Goal: Task Accomplishment & Management: Use online tool/utility

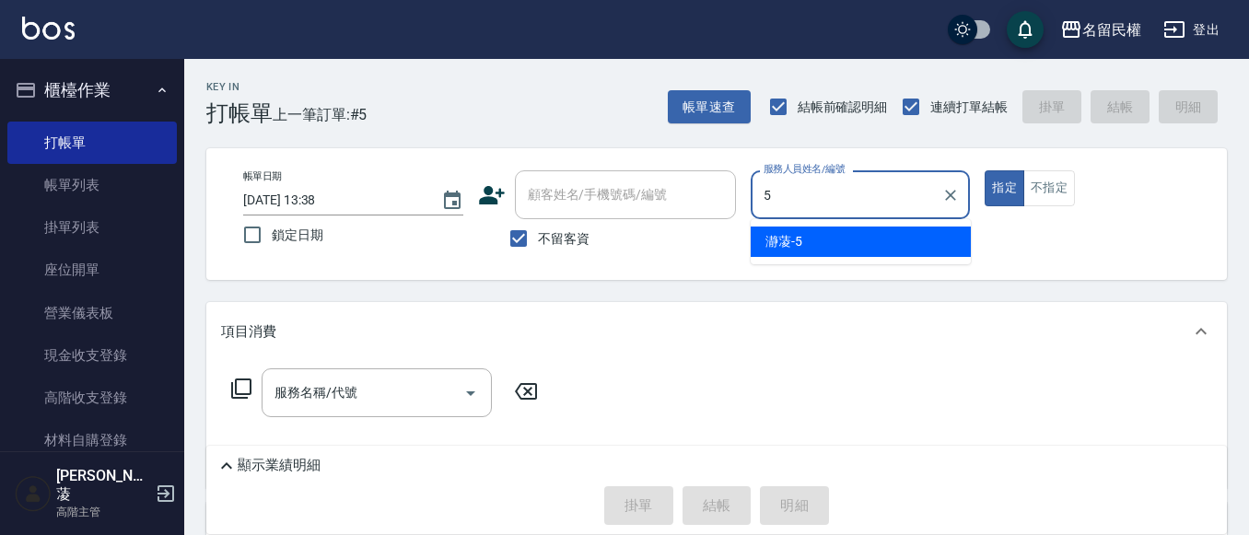
type input "瀞蓤-5"
type button "true"
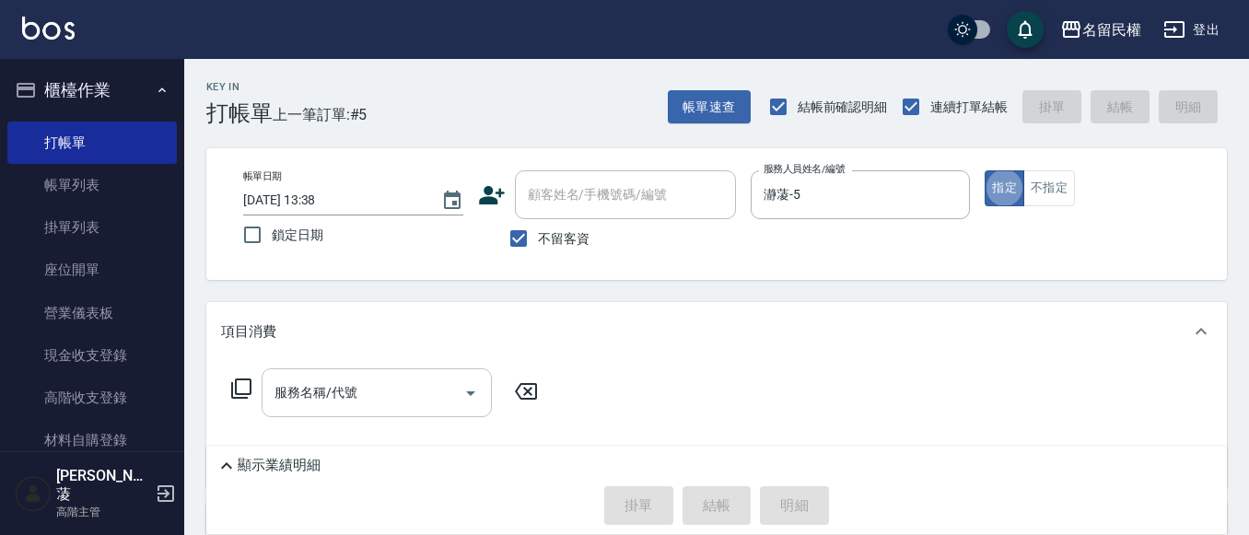
click at [326, 370] on div "服務名稱/代號" at bounding box center [377, 392] width 230 height 49
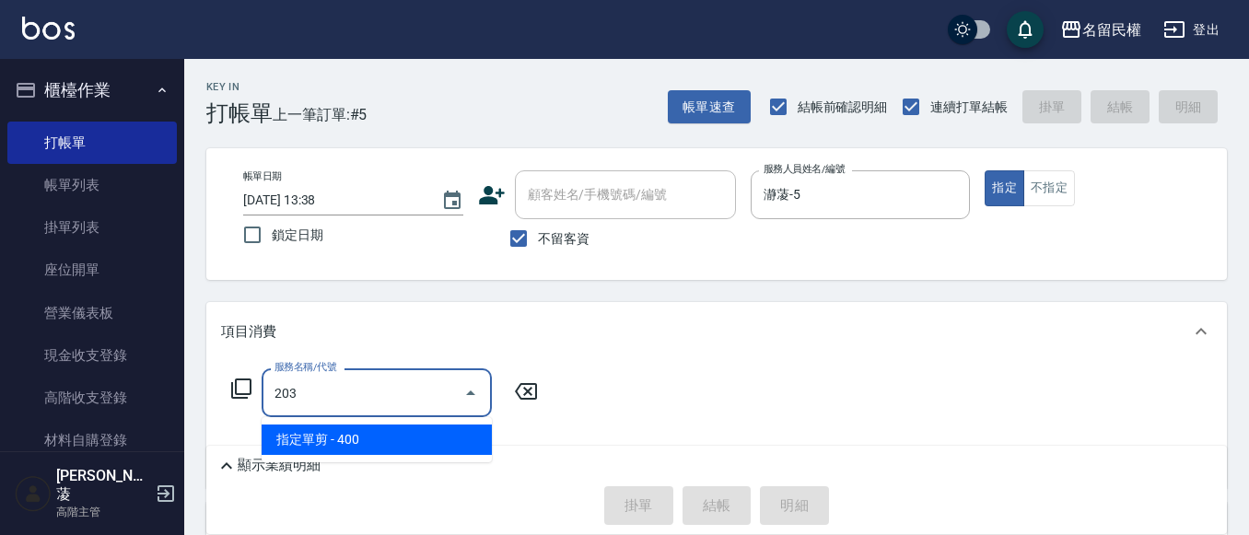
type input "指定單剪(203)"
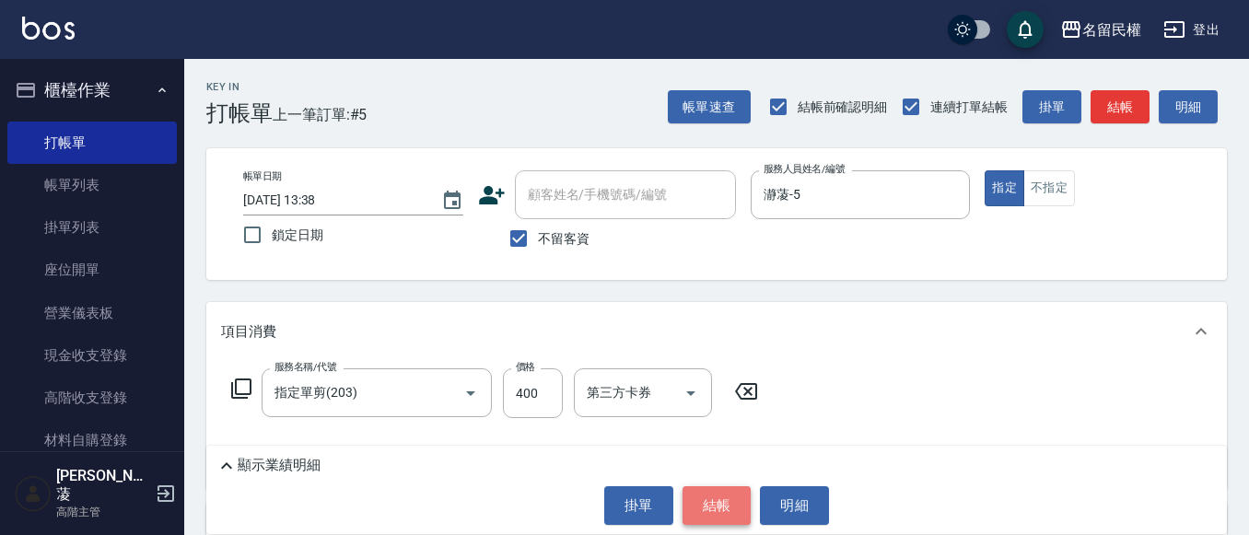
click at [712, 499] on button "結帳" at bounding box center [717, 505] width 69 height 39
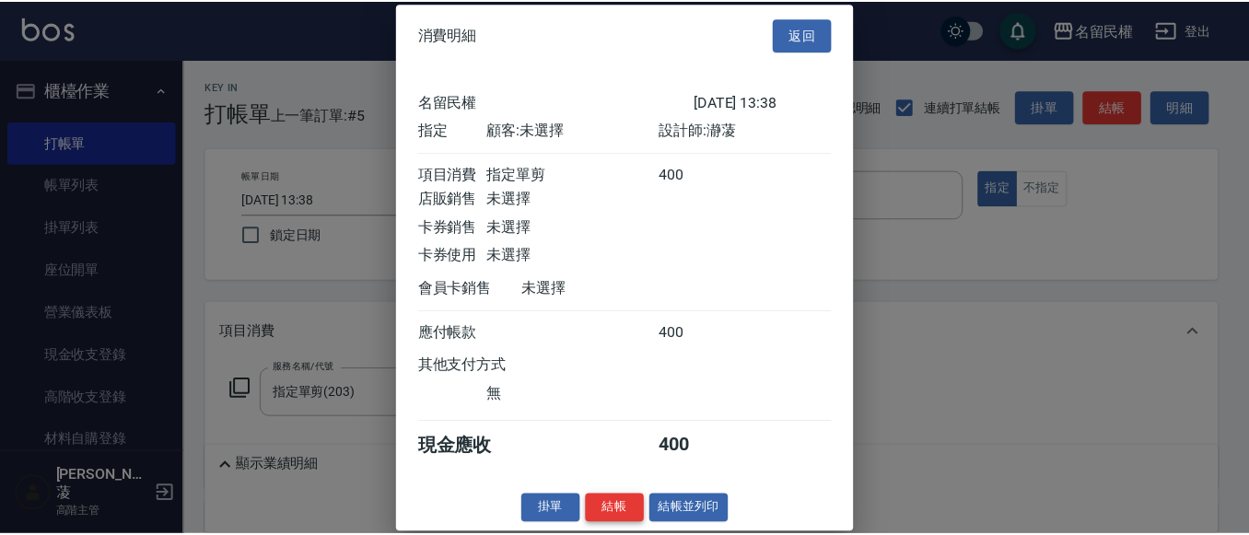
scroll to position [24, 0]
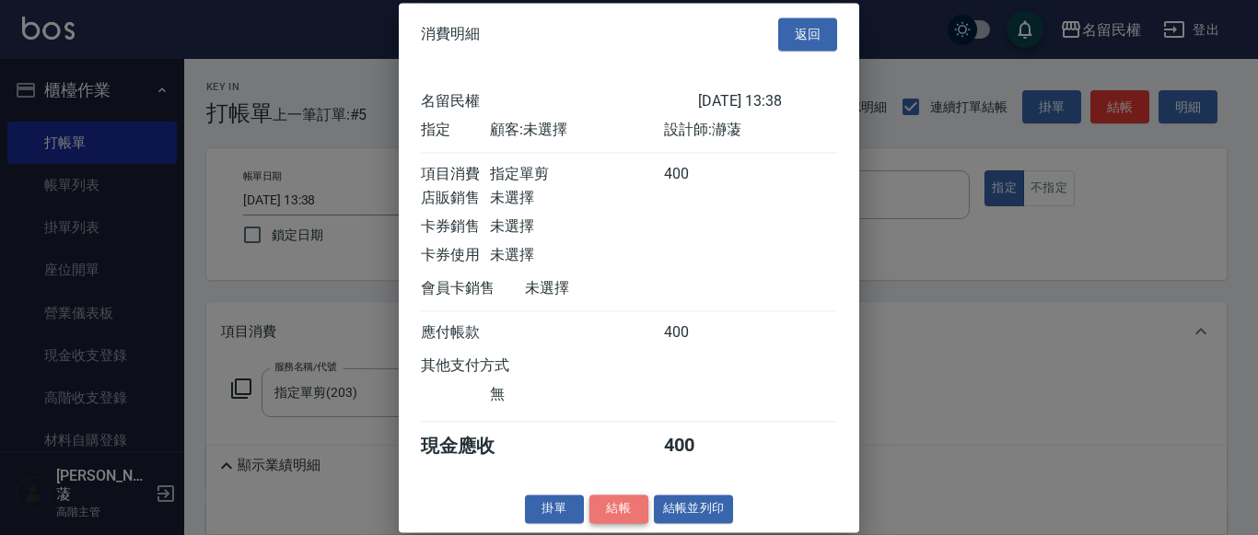
click at [625, 504] on button "結帳" at bounding box center [618, 509] width 59 height 29
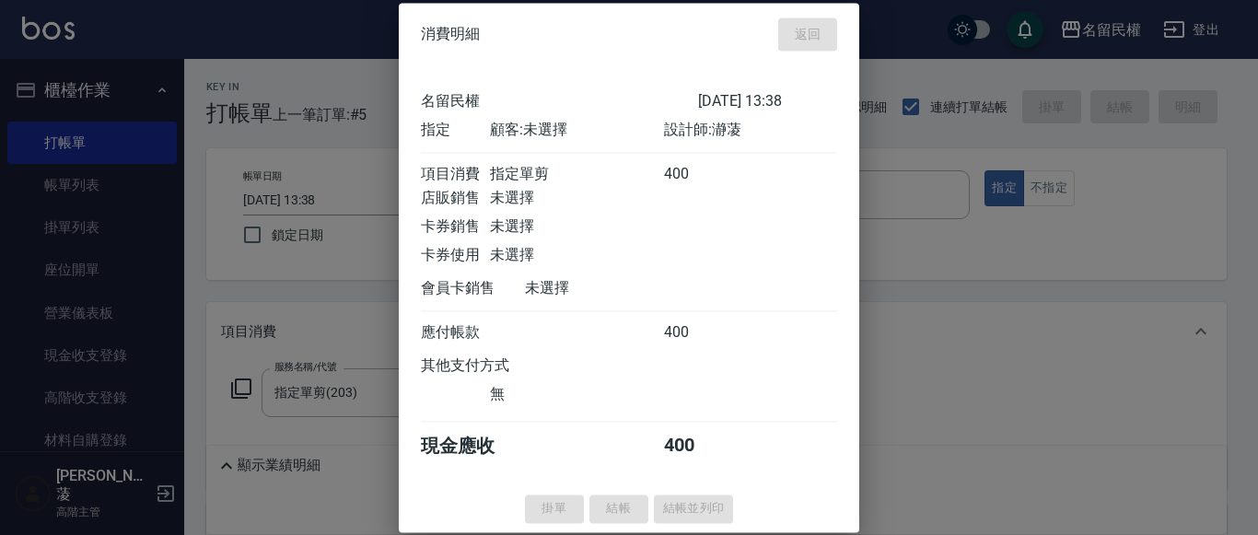
type input "[DATE] 14:09"
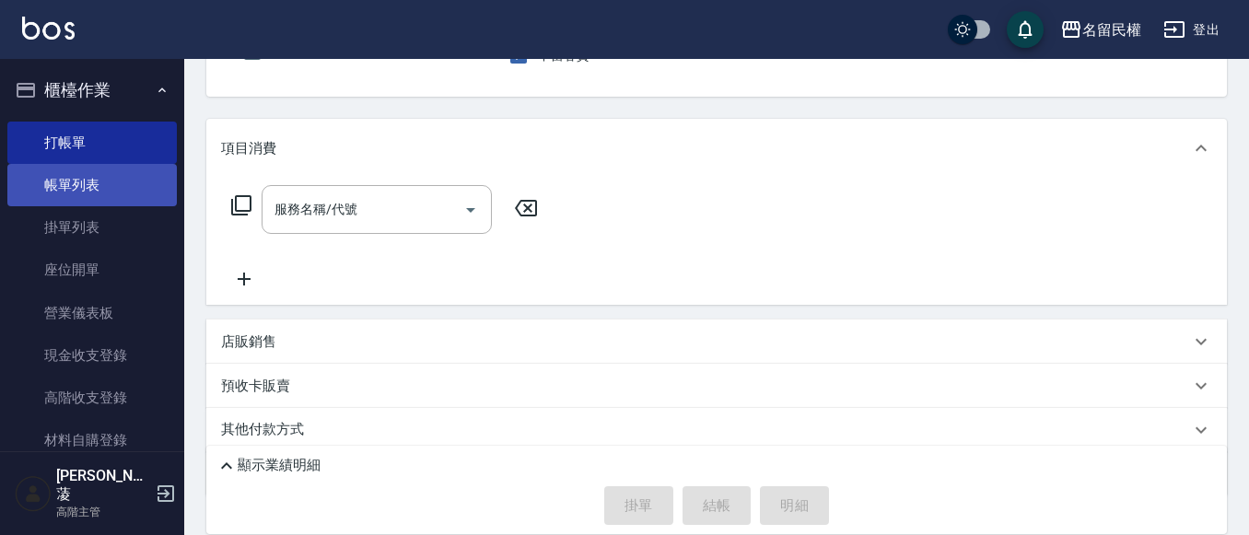
scroll to position [246, 0]
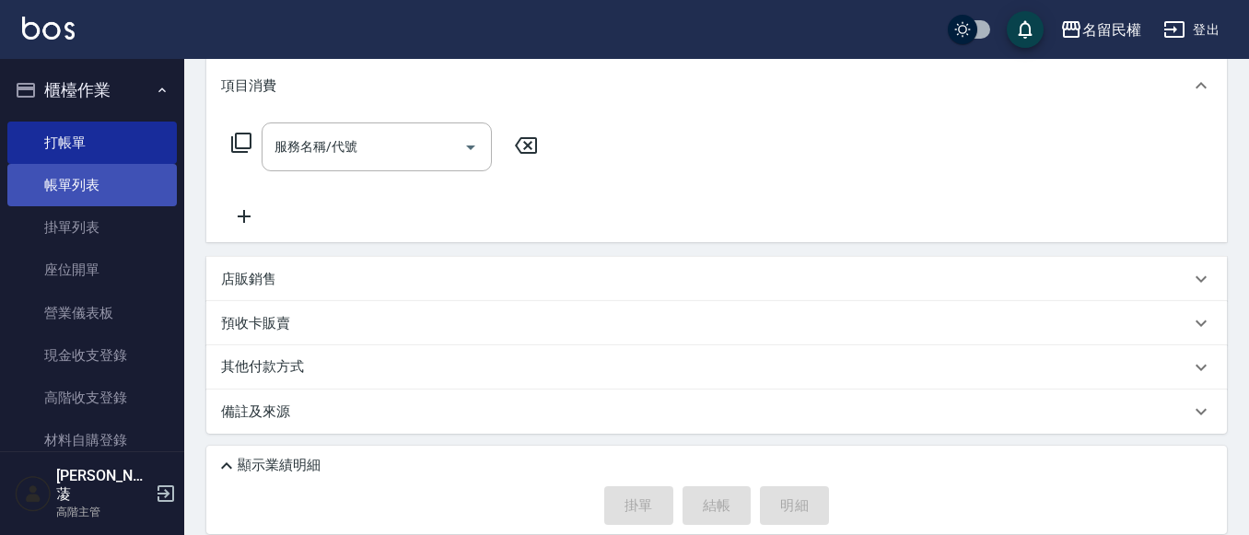
click at [19, 181] on link "帳單列表" at bounding box center [91, 185] width 169 height 42
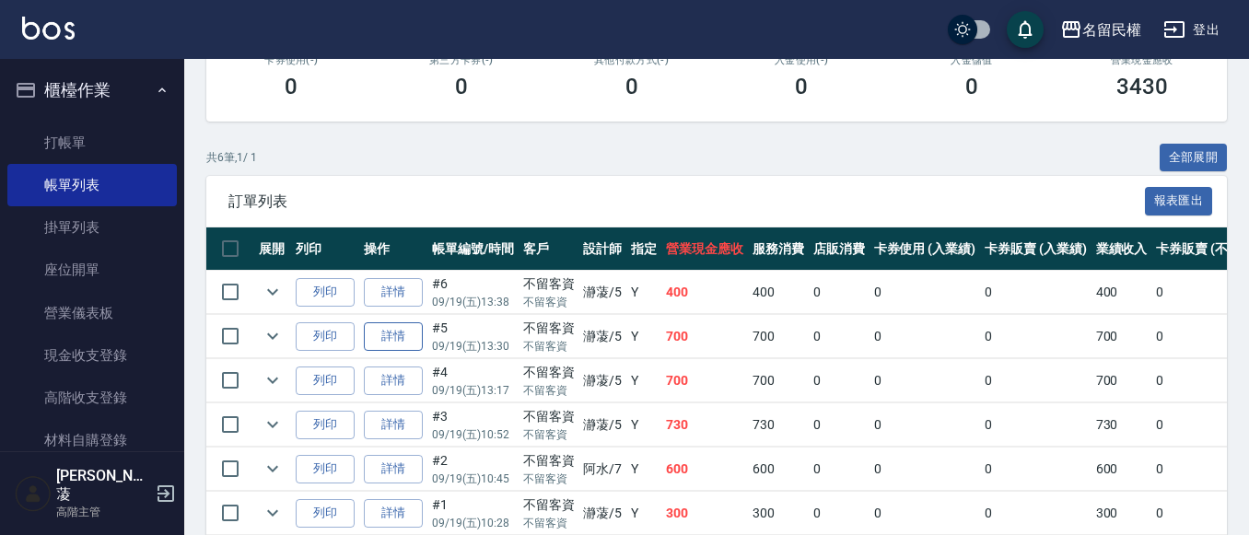
scroll to position [368, 0]
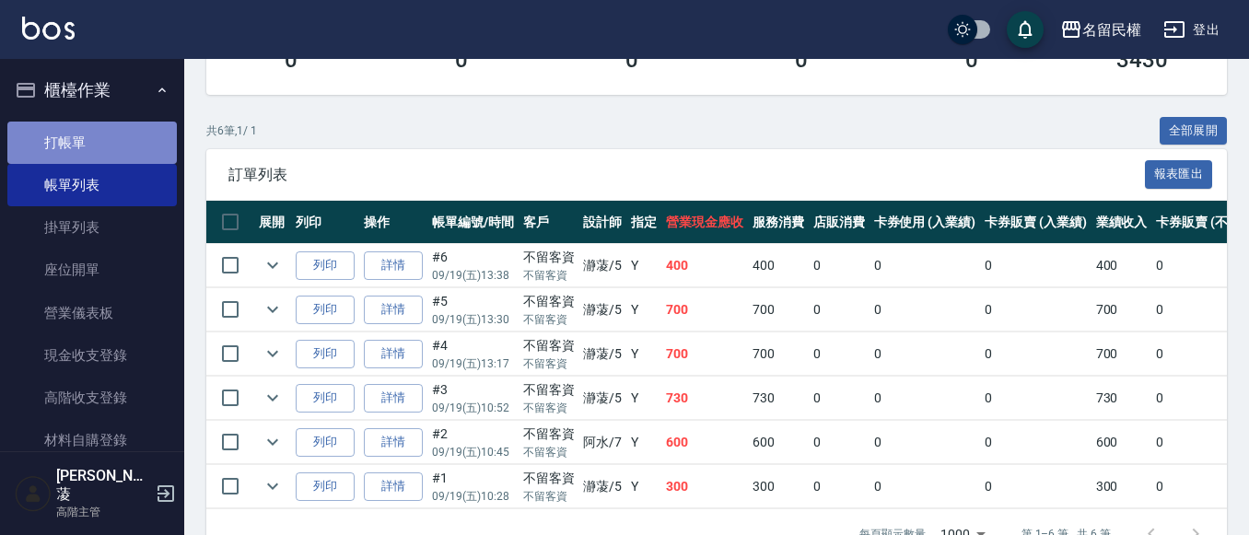
click at [130, 150] on link "打帳單" at bounding box center [91, 143] width 169 height 42
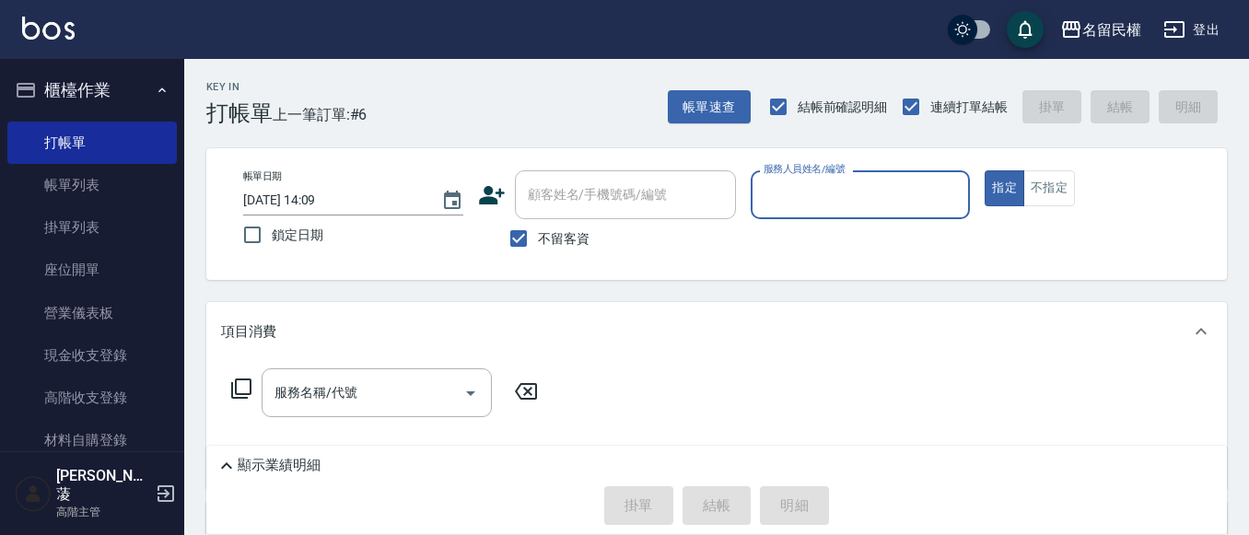
click at [140, 94] on button "櫃檯作業" at bounding box center [91, 90] width 169 height 48
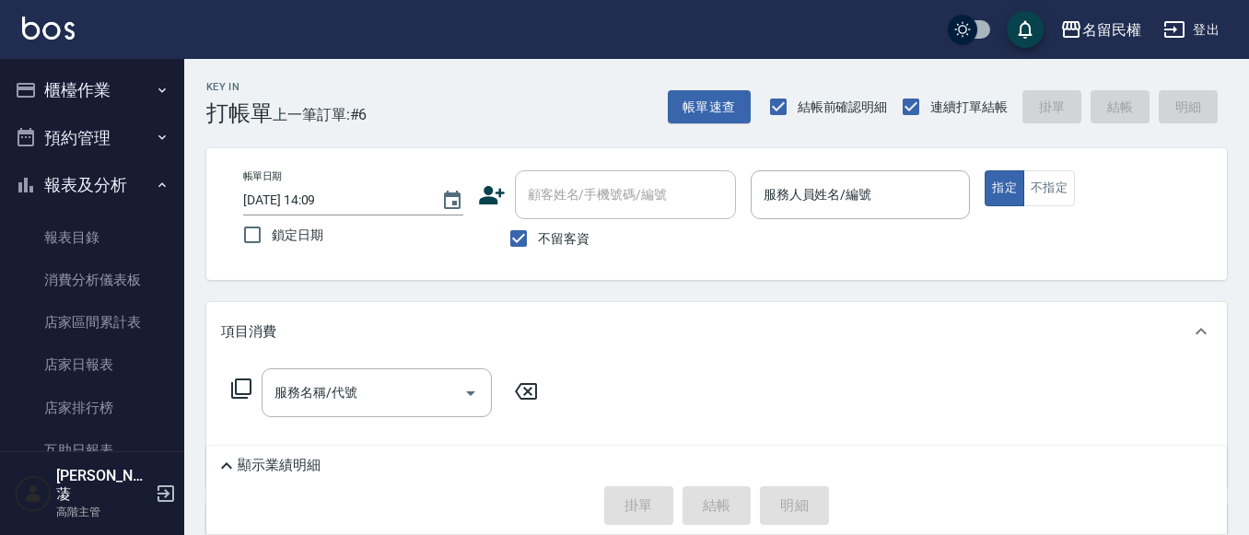
click at [139, 186] on button "報表及分析" at bounding box center [91, 185] width 169 height 48
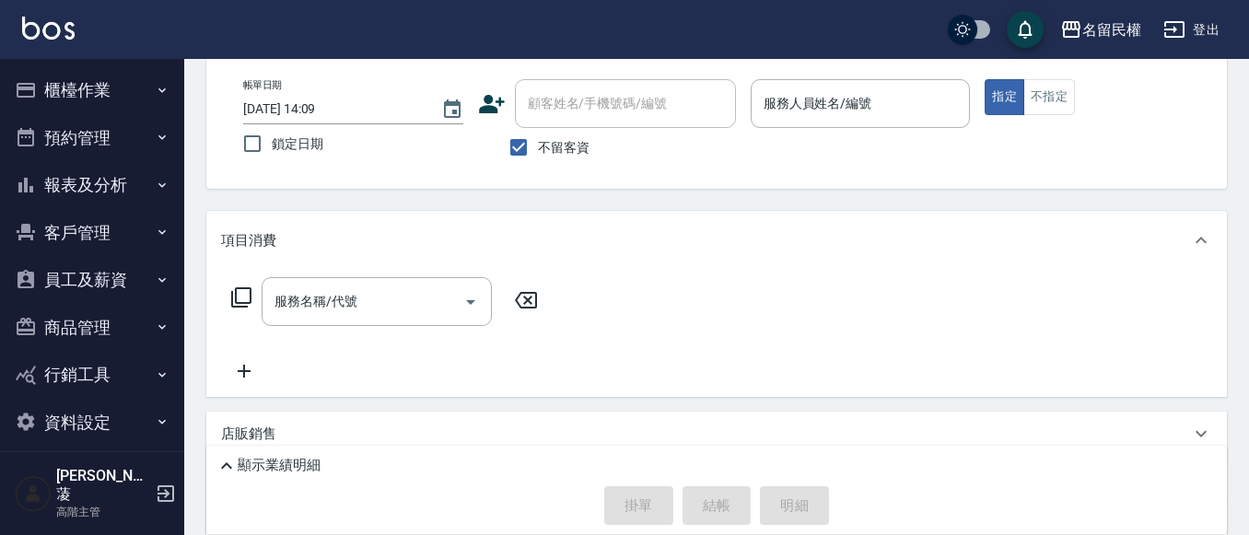
scroll to position [92, 0]
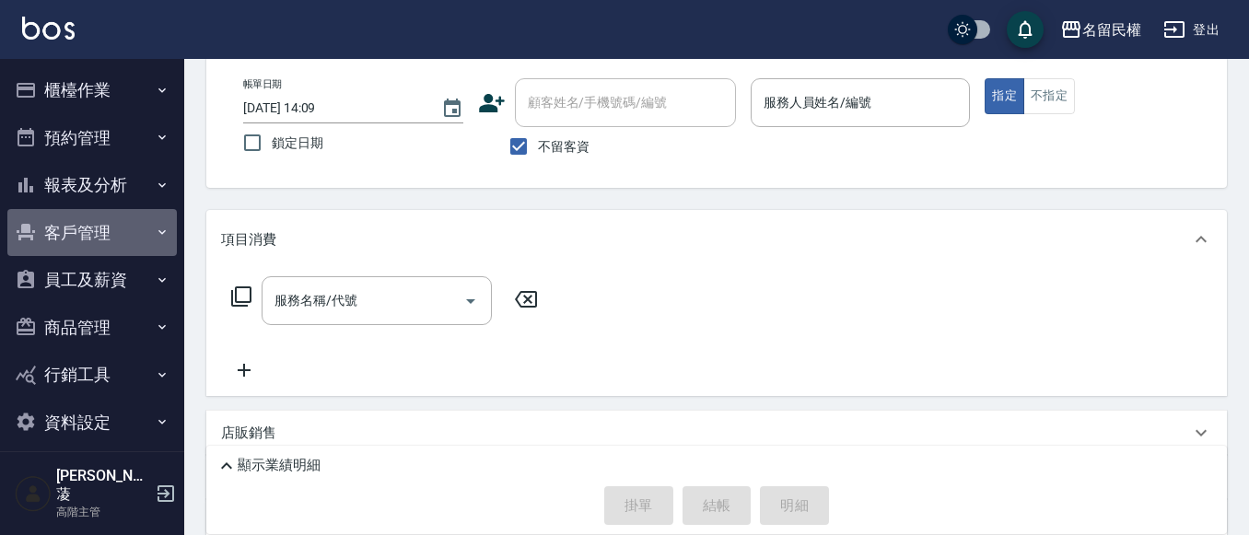
drag, startPoint x: 126, startPoint y: 234, endPoint x: 103, endPoint y: 238, distance: 23.3
click at [124, 234] on button "客戶管理" at bounding box center [91, 233] width 169 height 48
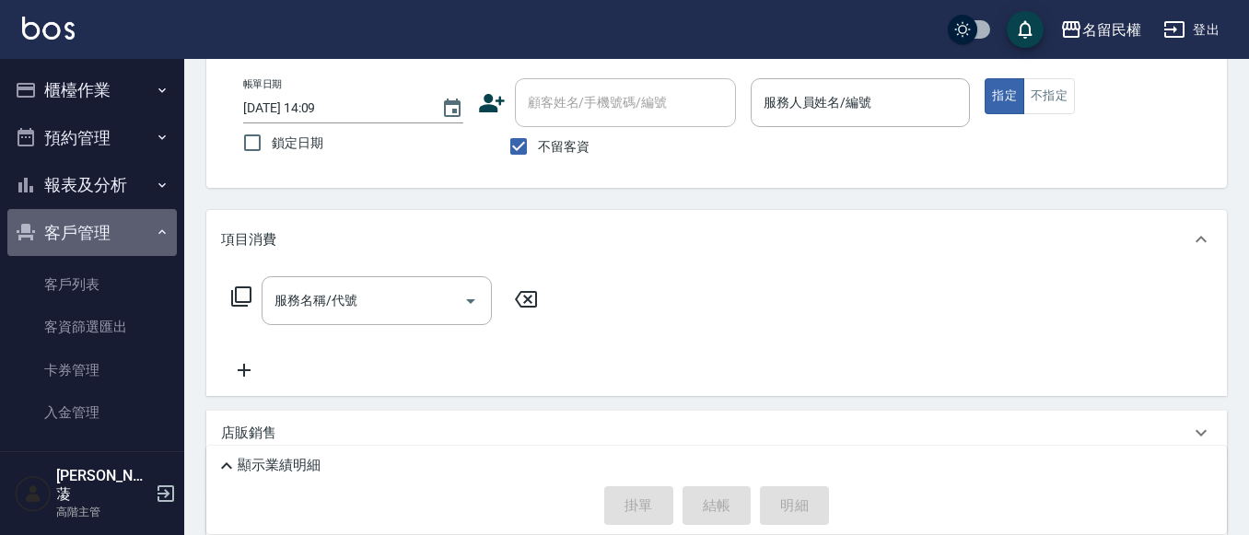
click at [158, 231] on icon "button" at bounding box center [161, 232] width 7 height 5
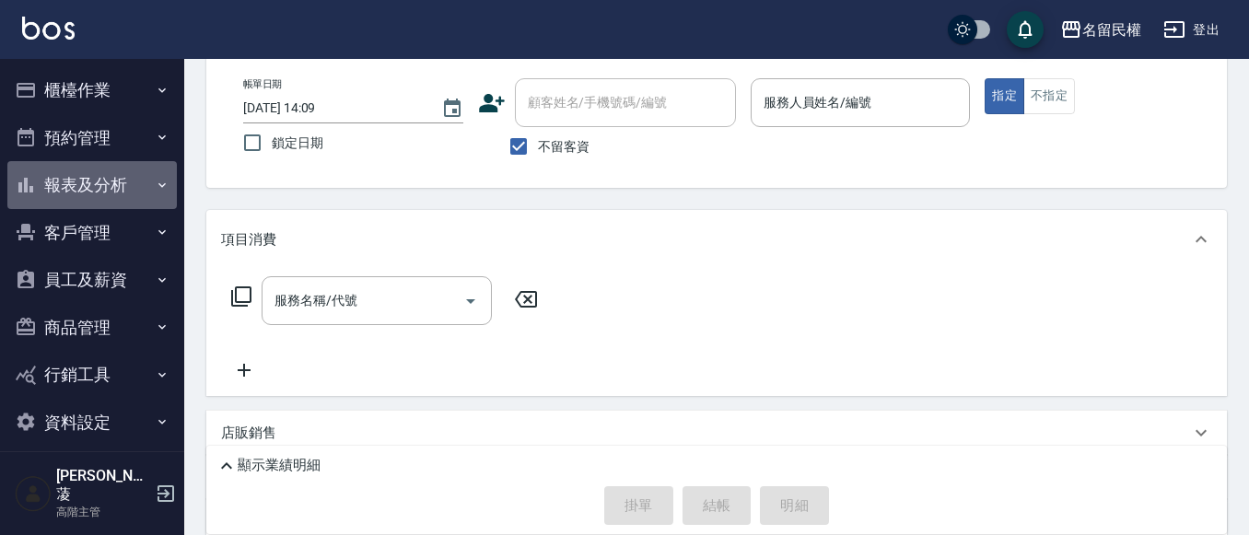
click at [135, 188] on button "報表及分析" at bounding box center [91, 185] width 169 height 48
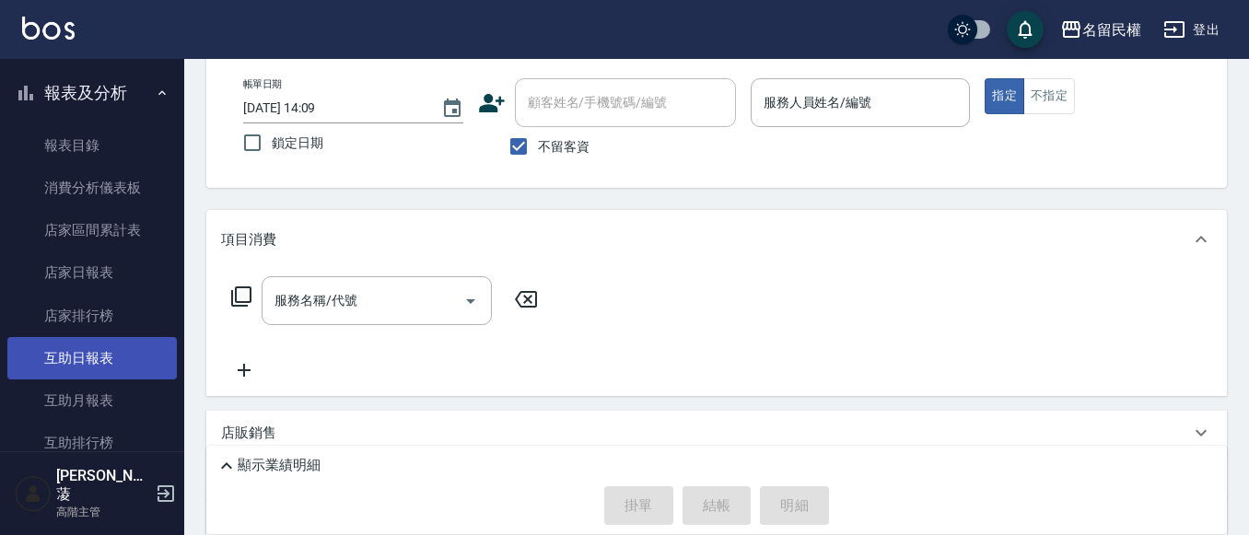
click at [67, 344] on link "互助日報表" at bounding box center [91, 358] width 169 height 42
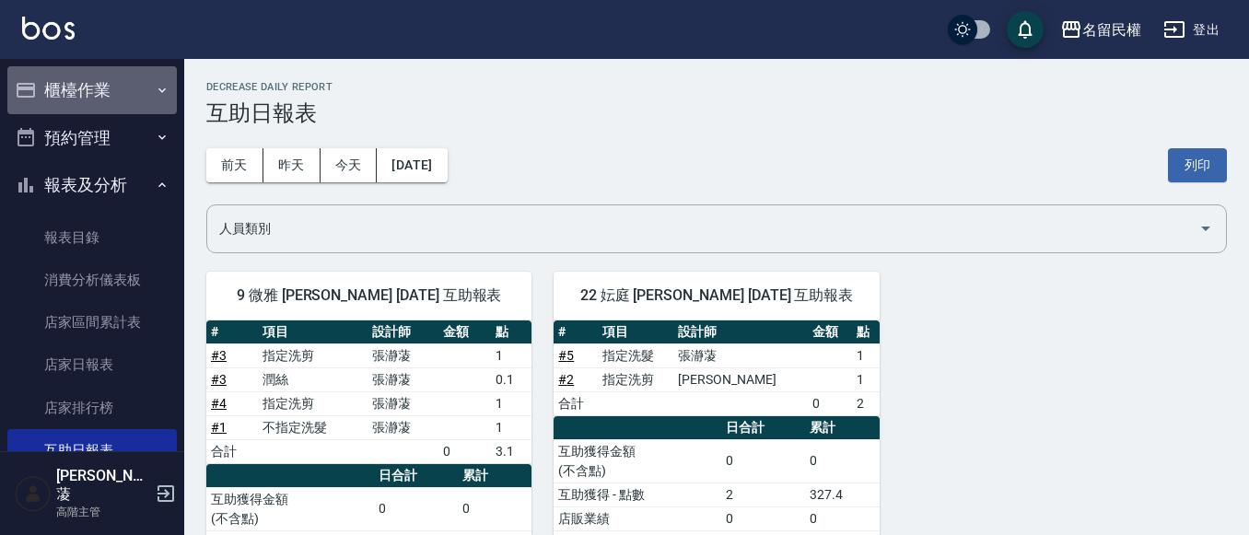
click at [131, 97] on button "櫃檯作業" at bounding box center [91, 90] width 169 height 48
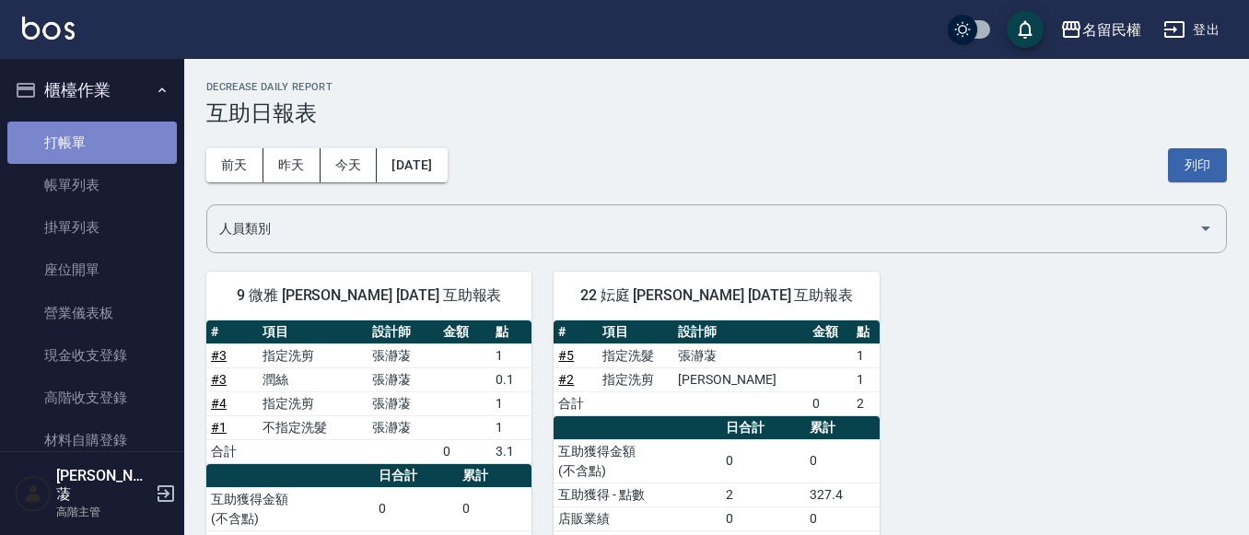
click at [113, 146] on link "打帳單" at bounding box center [91, 143] width 169 height 42
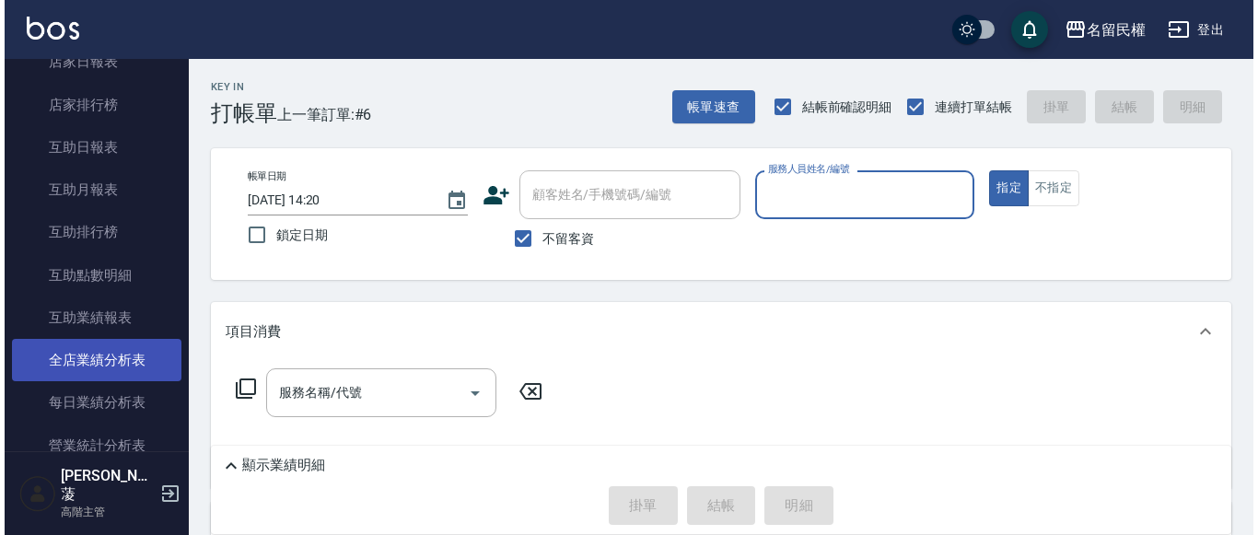
scroll to position [921, 0]
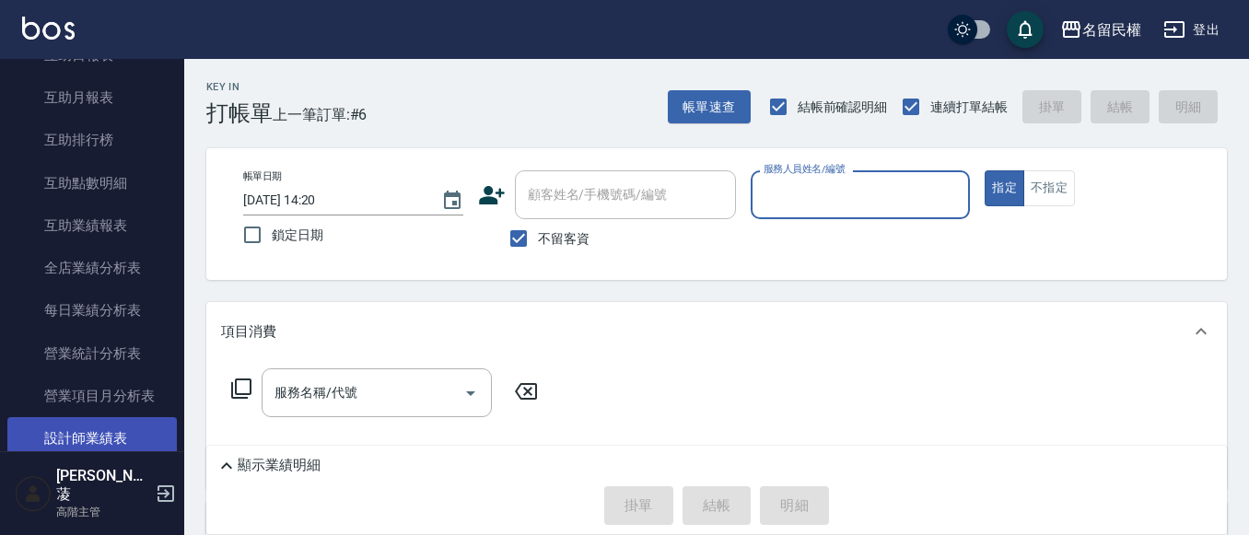
click at [102, 441] on link "設計師業績表" at bounding box center [91, 438] width 169 height 42
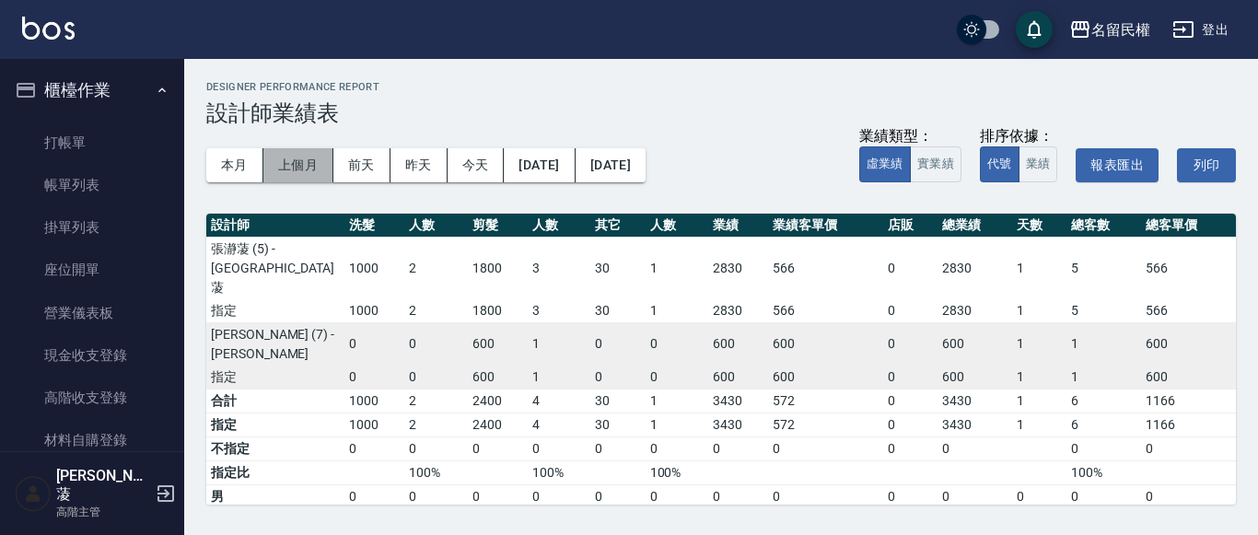
click at [287, 163] on button "上個月" at bounding box center [298, 165] width 70 height 34
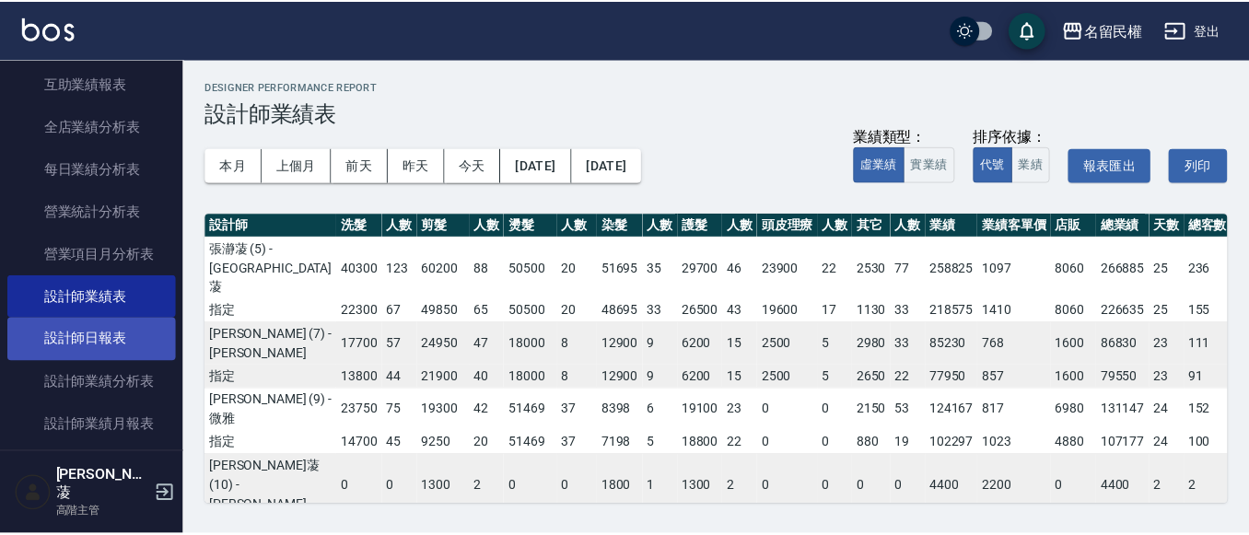
scroll to position [1105, 0]
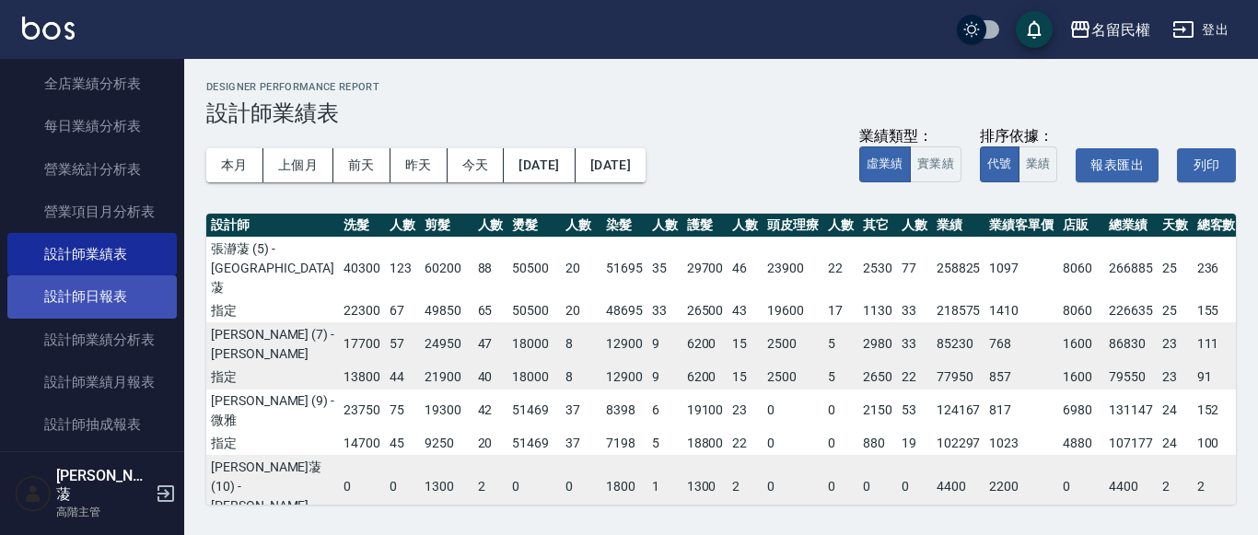
click at [138, 287] on link "設計師日報表" at bounding box center [91, 296] width 169 height 42
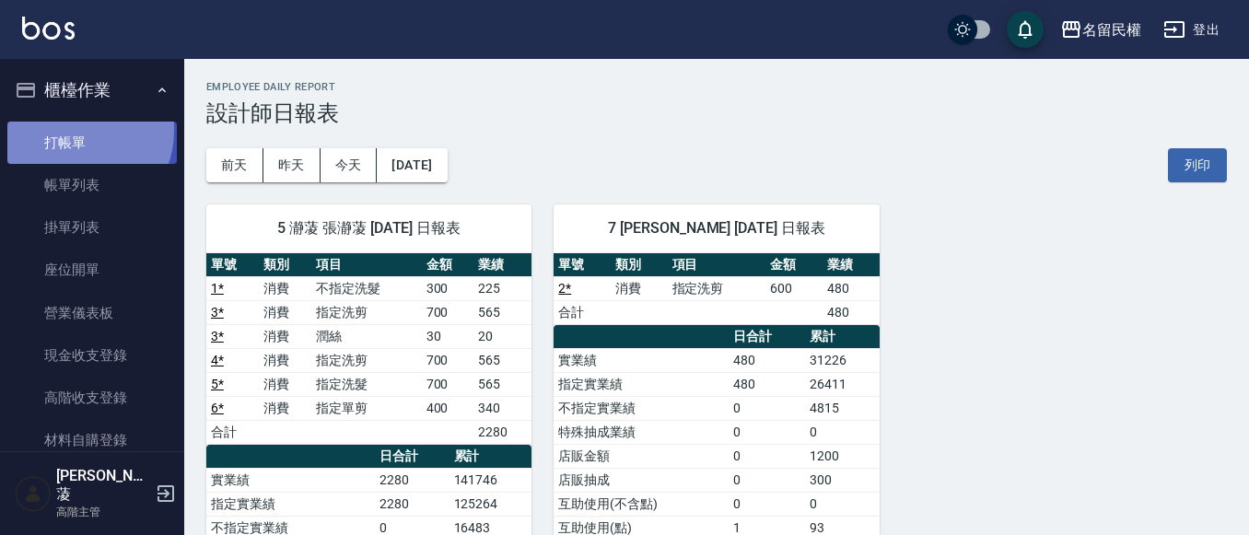
click at [72, 130] on link "打帳單" at bounding box center [91, 143] width 169 height 42
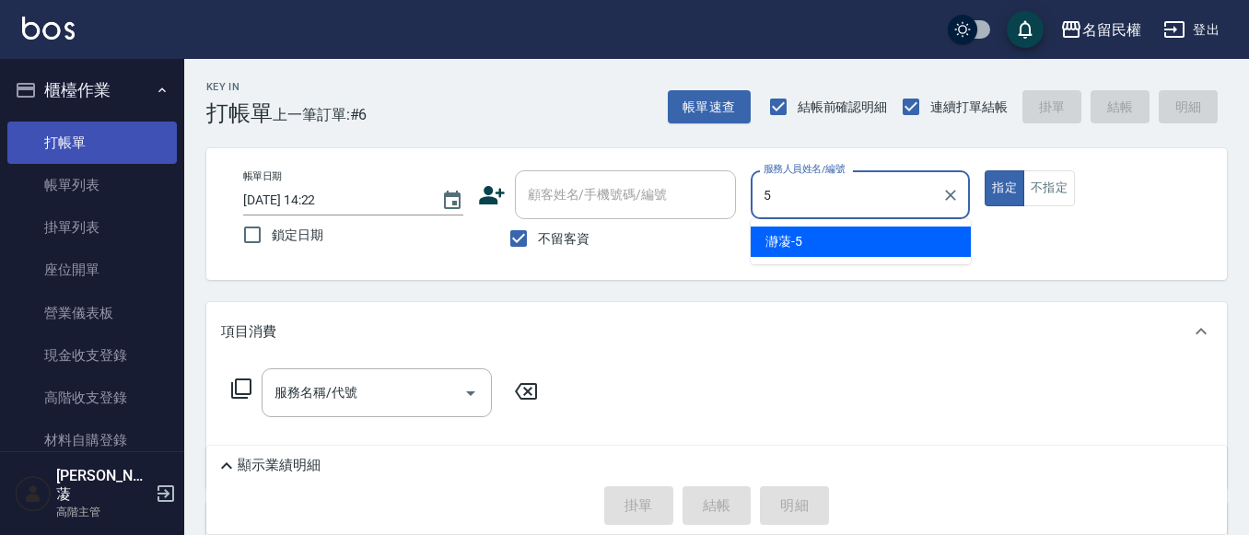
type input "瀞蓤-5"
type button "true"
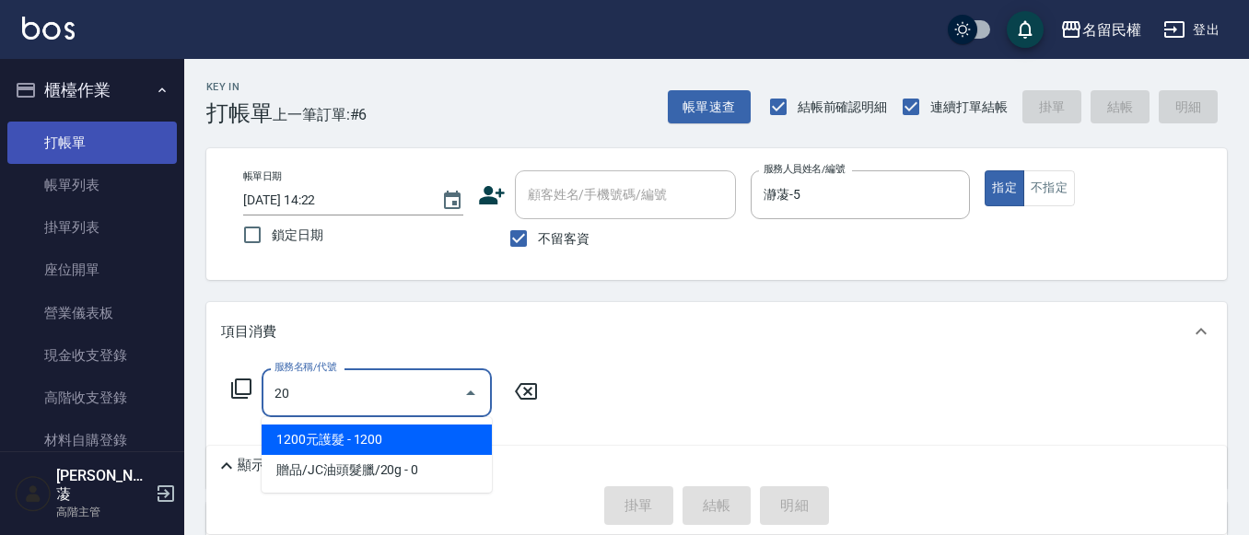
type input "2"
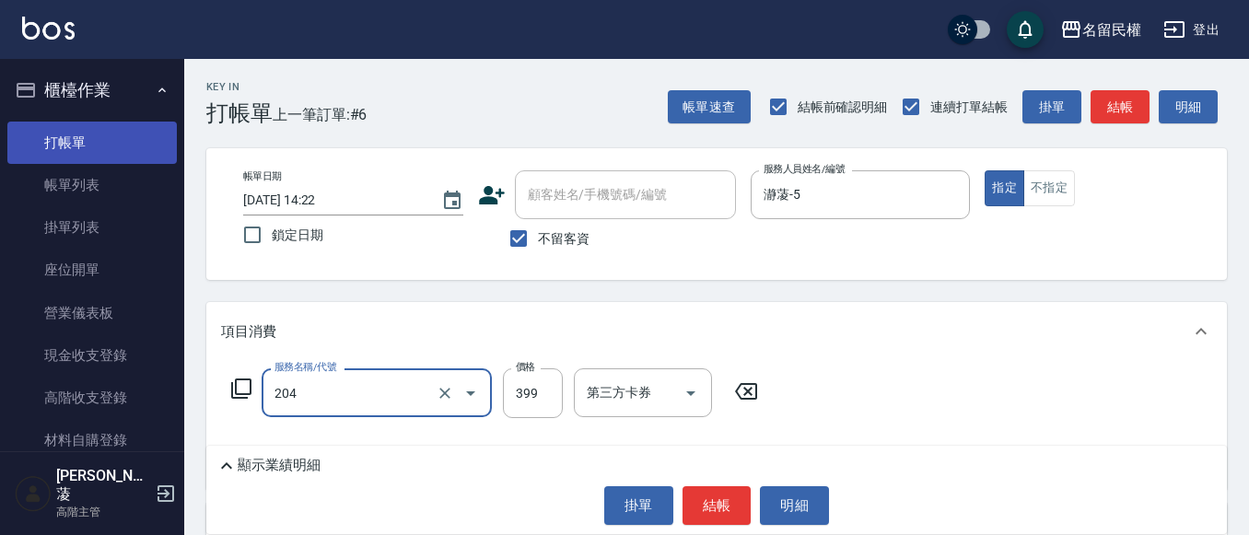
type input "不指定洗剪(204)"
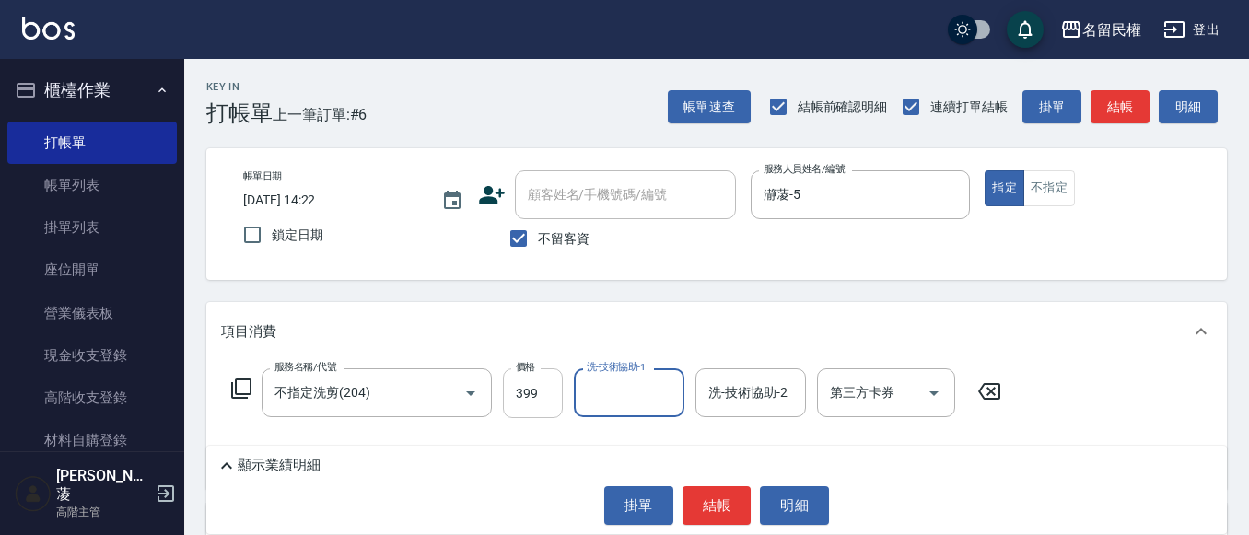
click at [551, 400] on input "399" at bounding box center [533, 393] width 60 height 50
type input "500"
click at [541, 406] on input "500" at bounding box center [533, 393] width 60 height 50
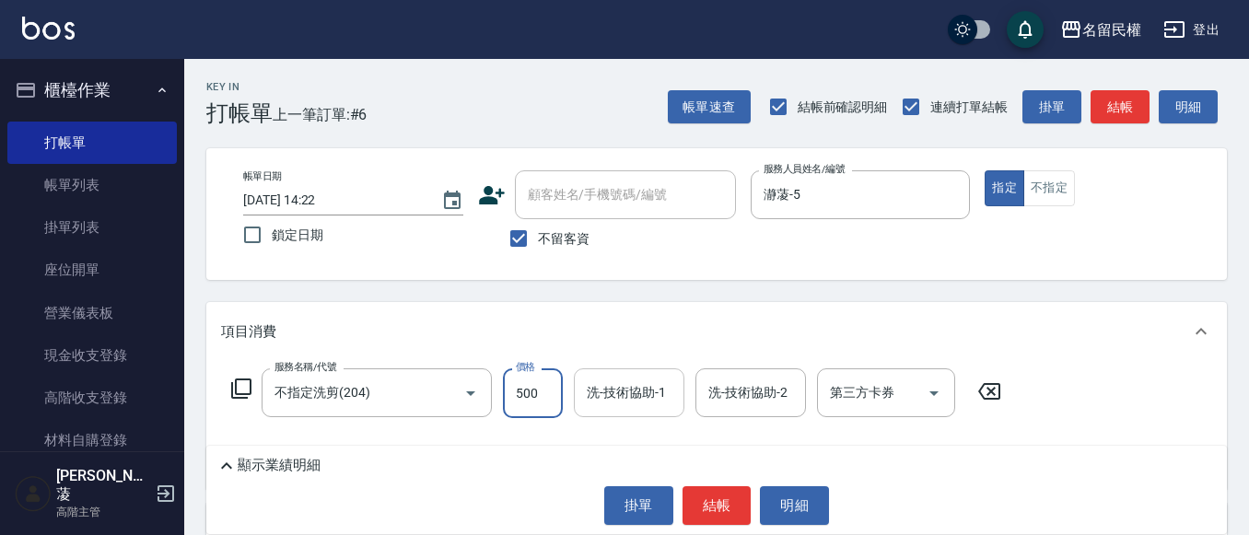
click at [635, 372] on div "洗-技術協助-1" at bounding box center [629, 392] width 111 height 49
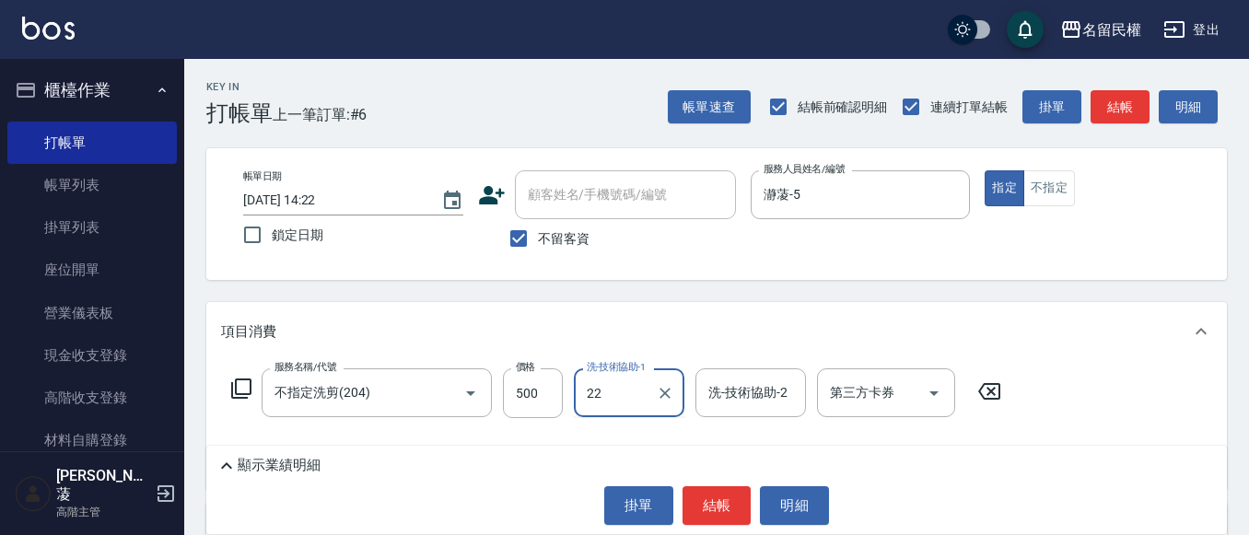
type input "妘庭-22"
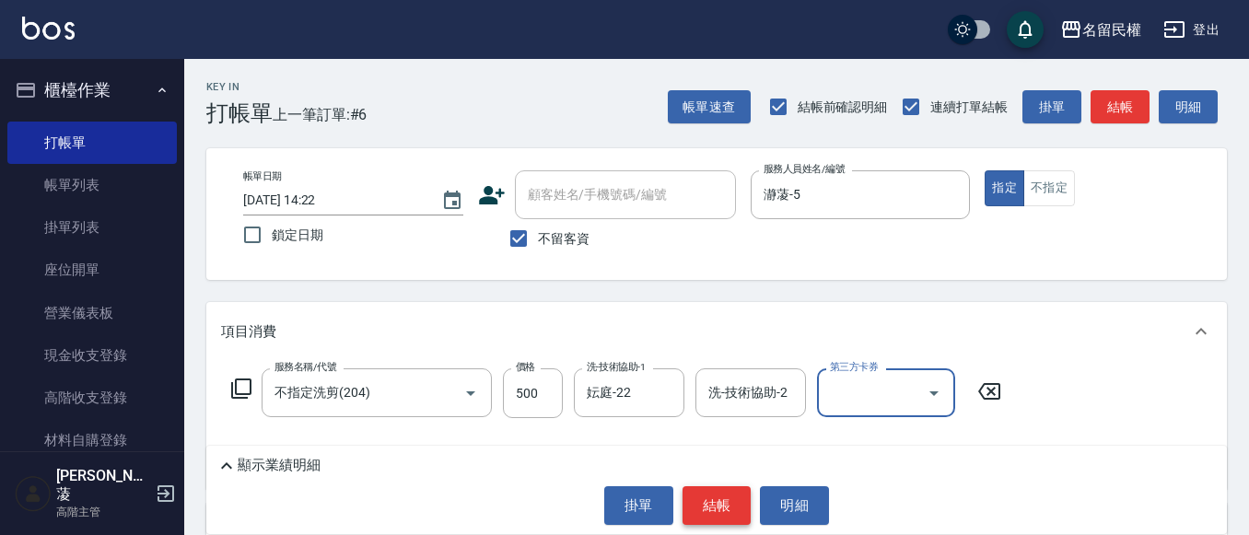
click at [695, 506] on button "結帳" at bounding box center [717, 505] width 69 height 39
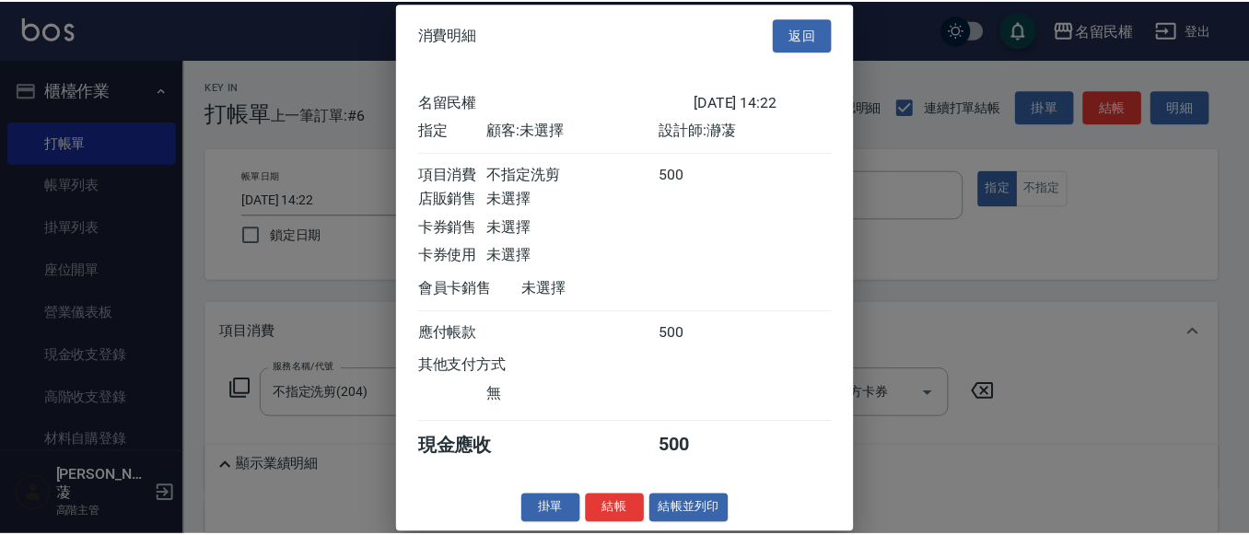
scroll to position [24, 0]
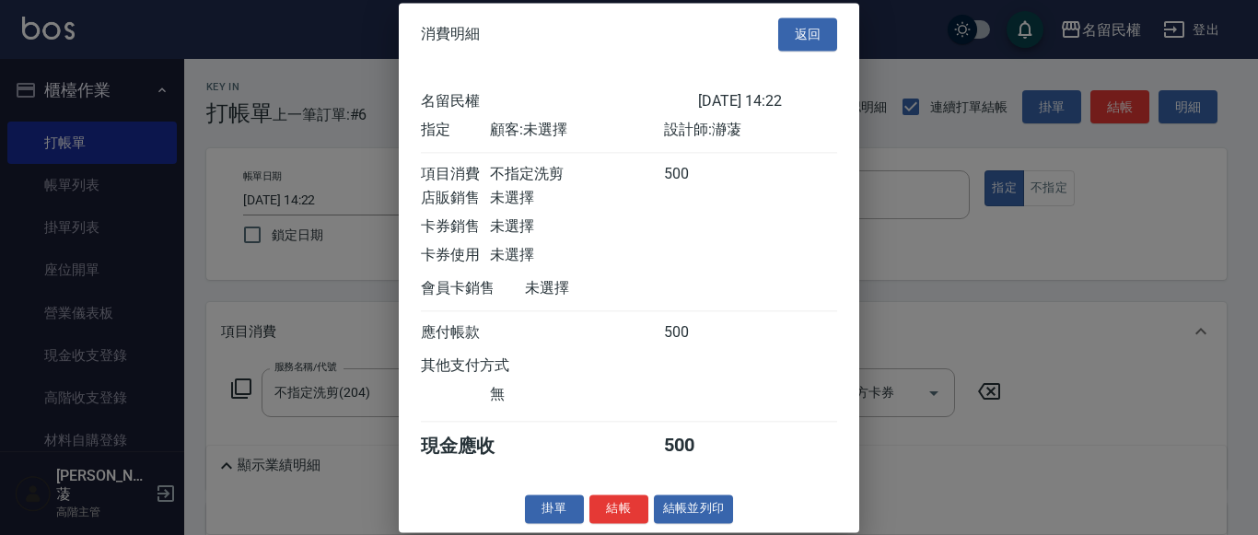
click at [620, 512] on button "結帳" at bounding box center [618, 509] width 59 height 29
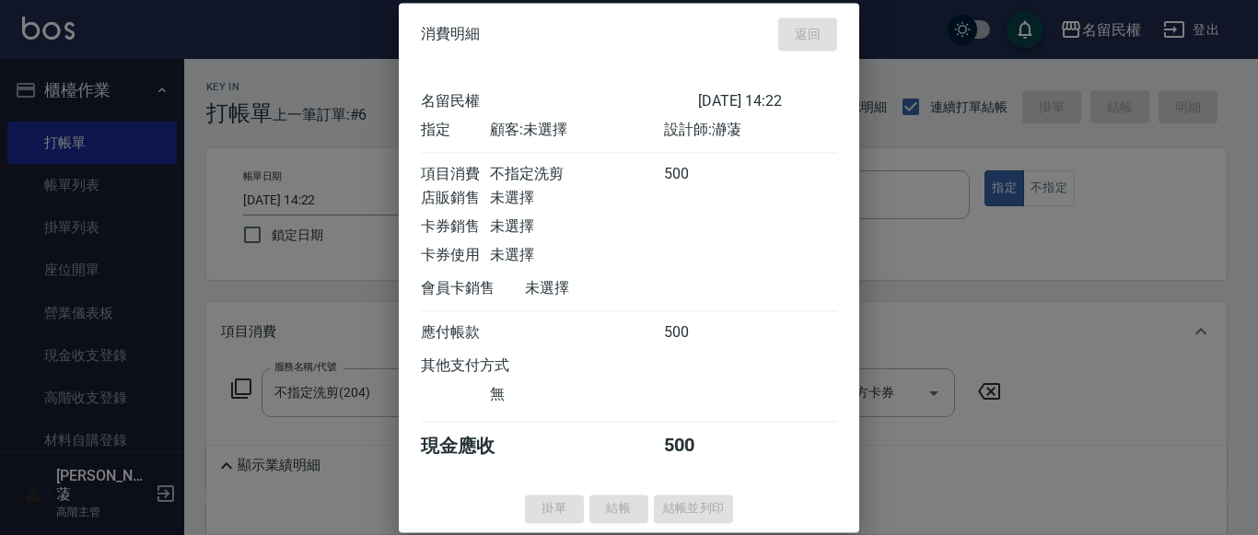
type input "[DATE] 14:45"
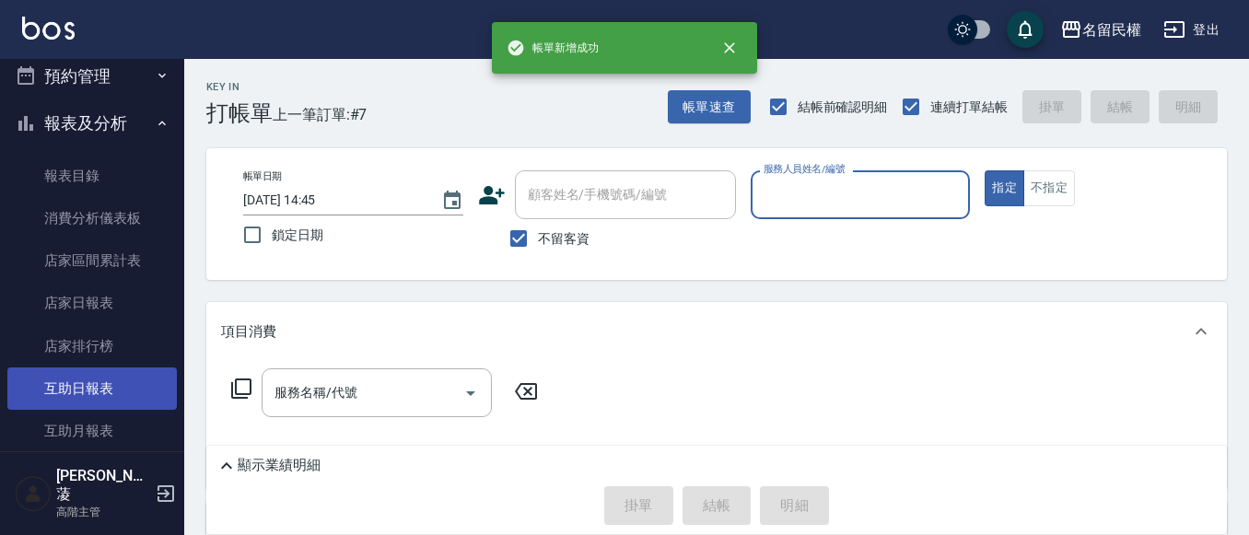
scroll to position [645, 0]
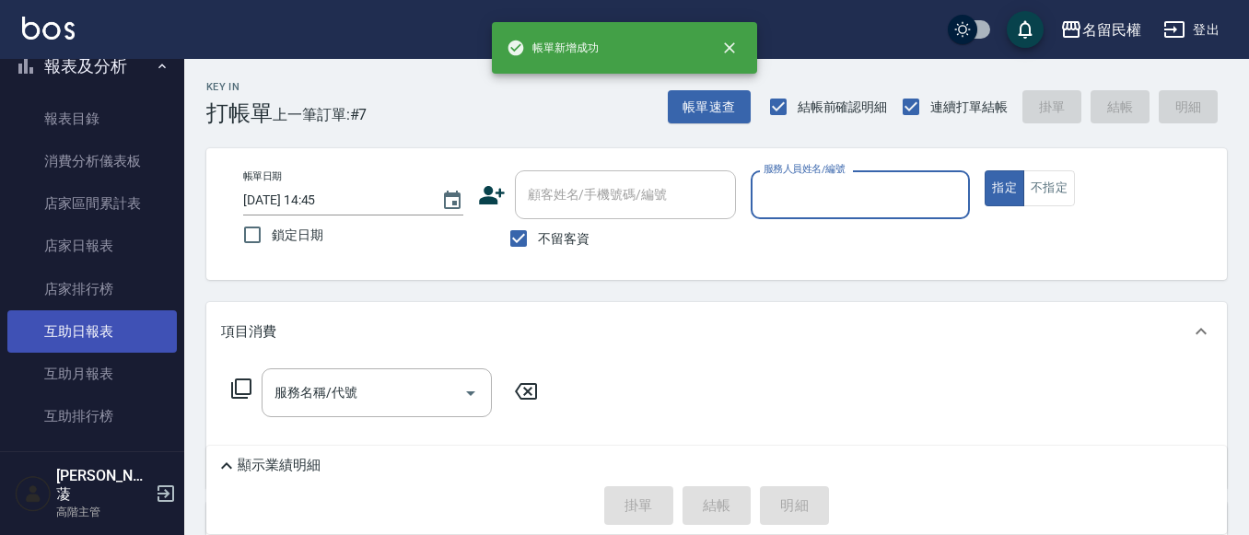
click at [91, 325] on link "互助日報表" at bounding box center [91, 331] width 169 height 42
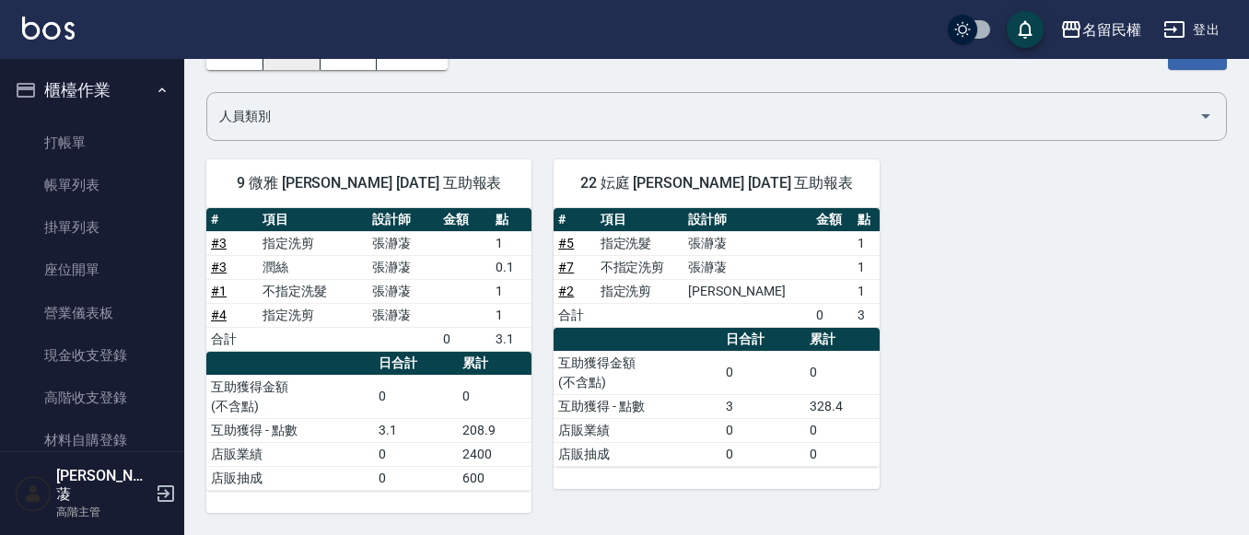
scroll to position [20, 0]
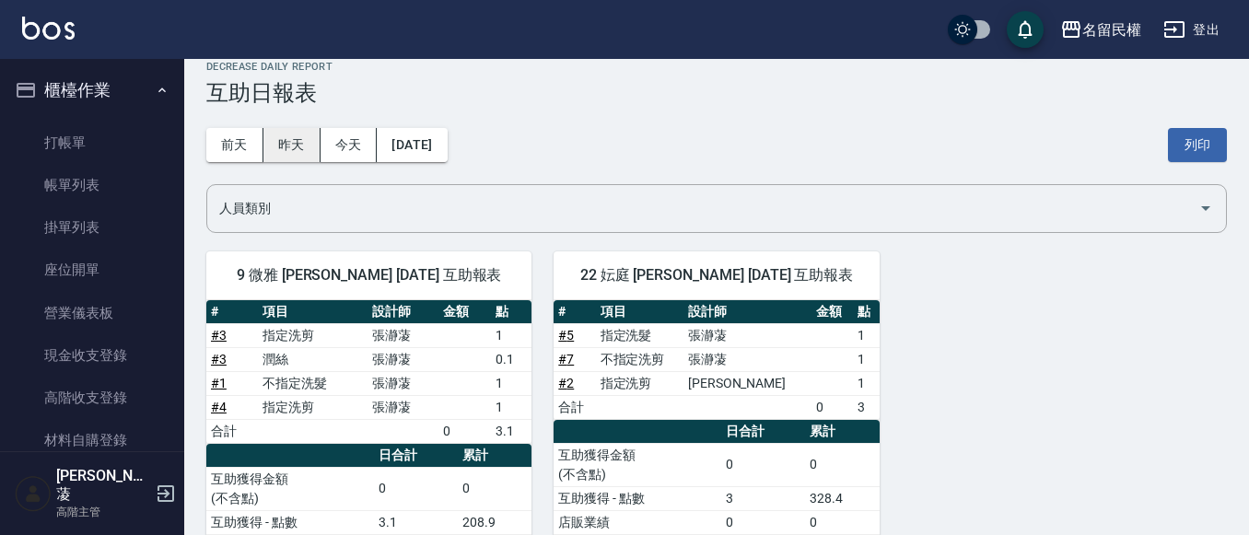
click at [298, 137] on button "昨天" at bounding box center [291, 145] width 57 height 34
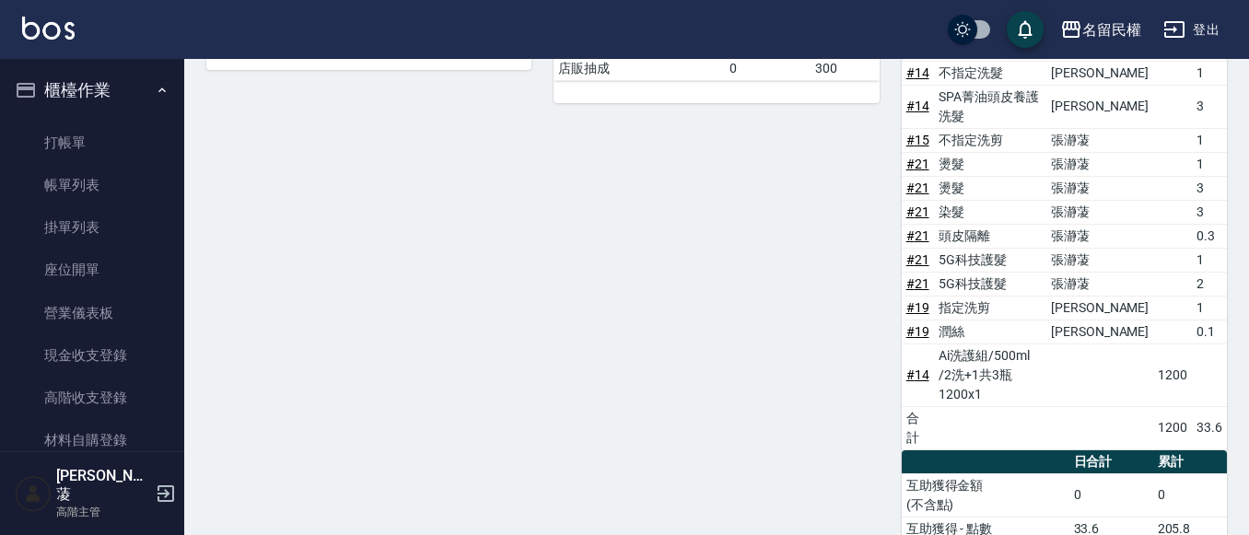
scroll to position [586, 0]
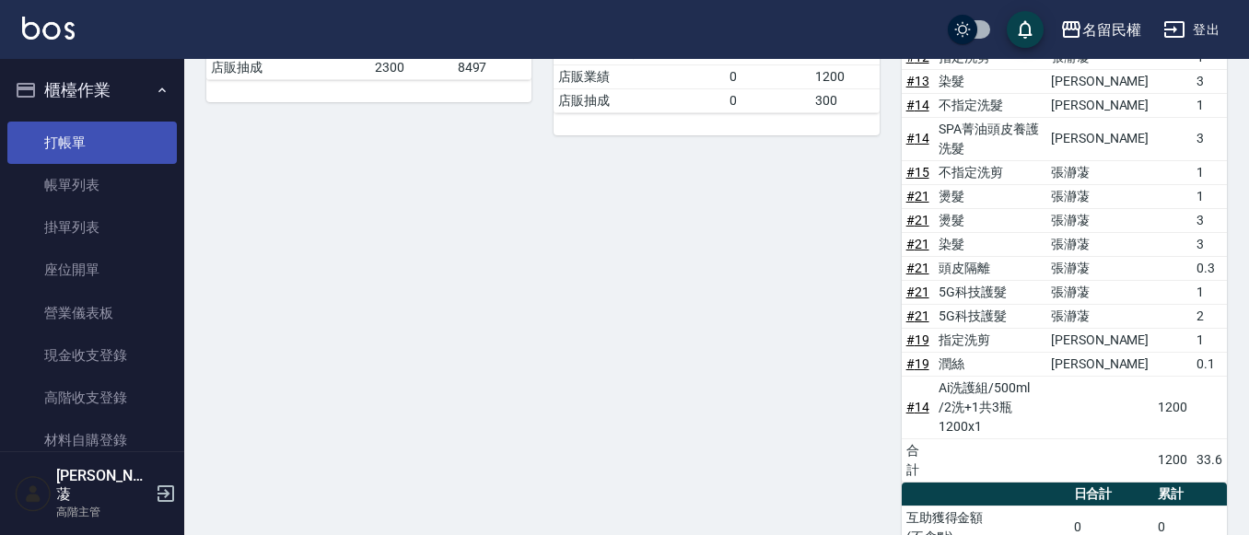
click at [93, 152] on link "打帳單" at bounding box center [91, 143] width 169 height 42
